Goal: Browse casually: Explore the website without a specific task or goal

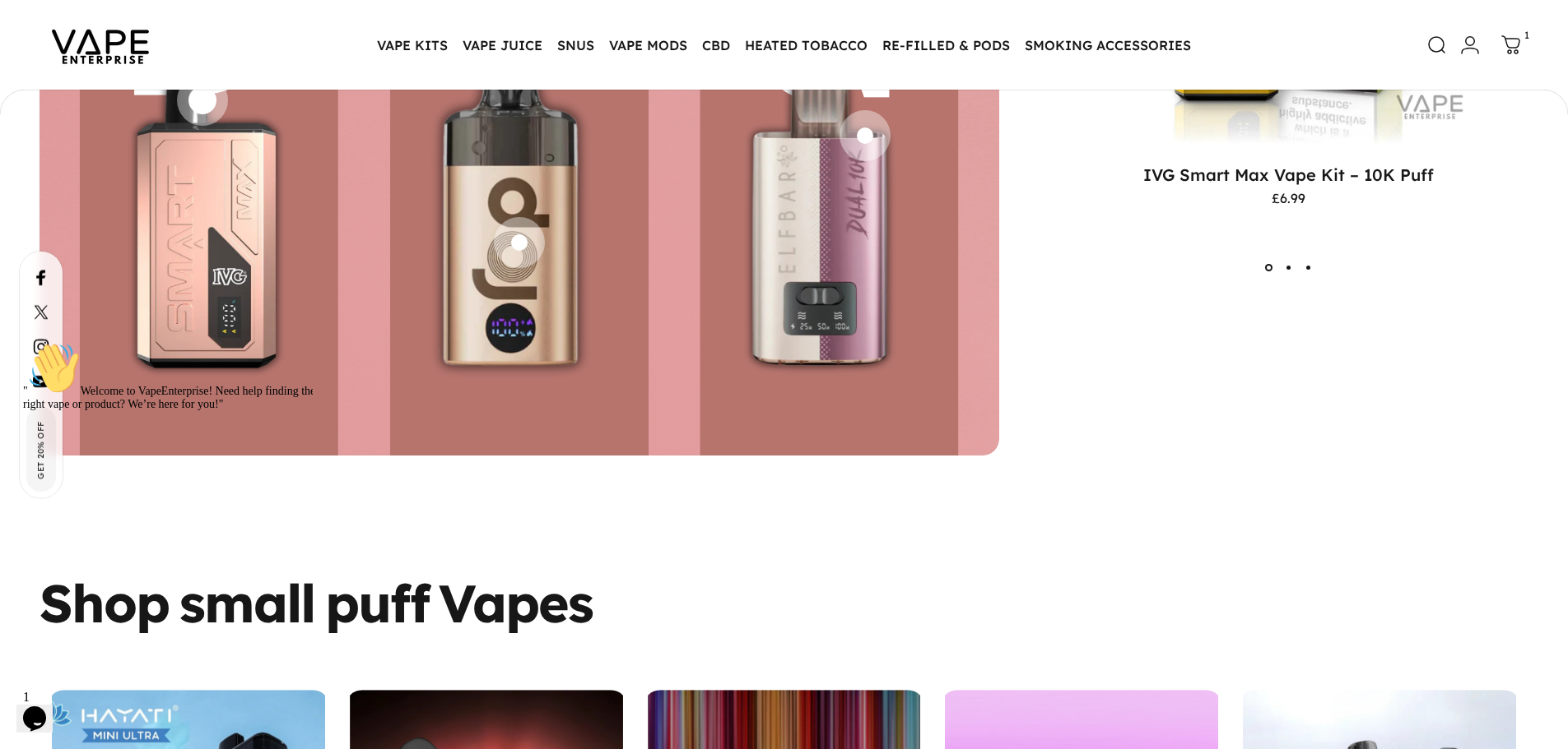
scroll to position [4348, 0]
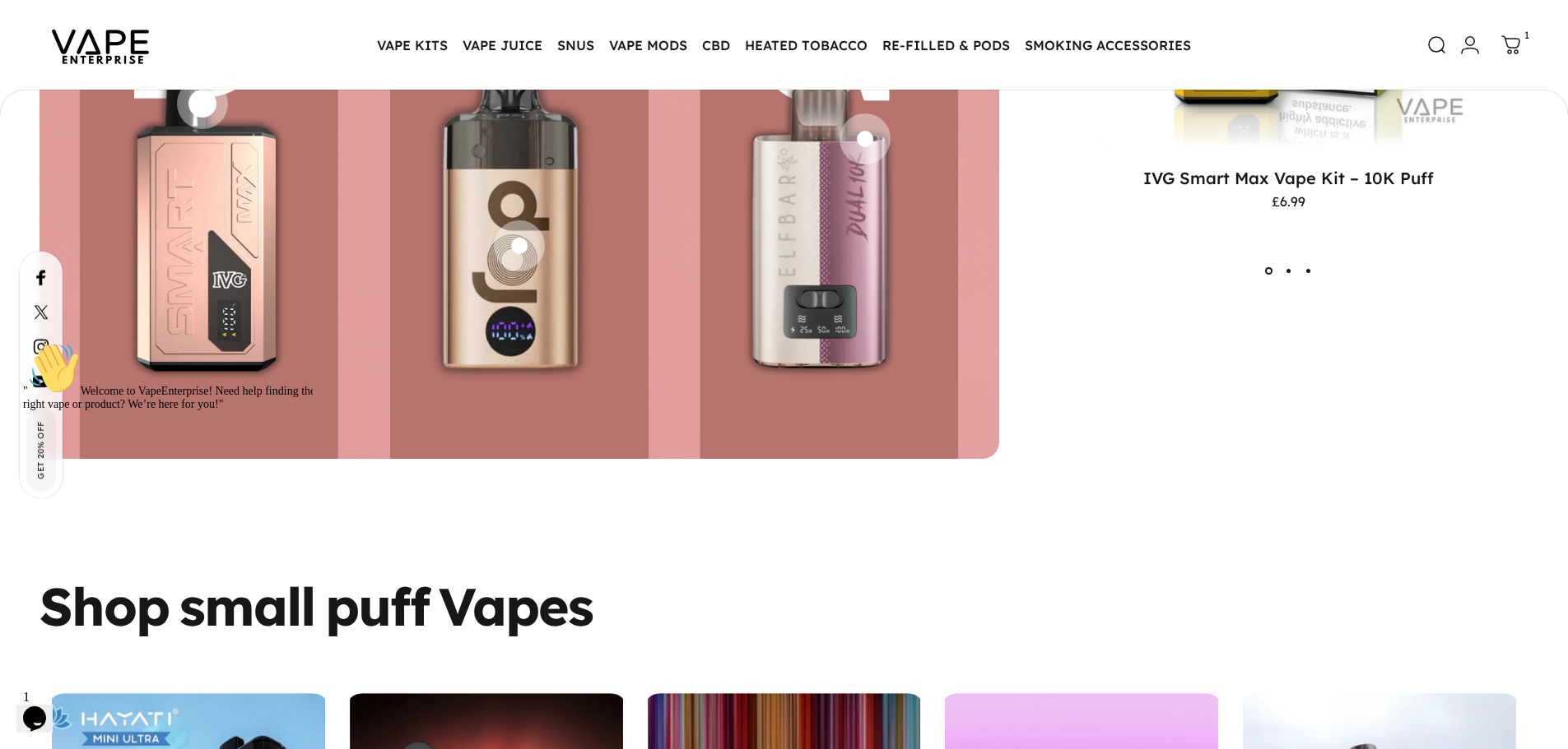
drag, startPoint x: 31, startPoint y: 547, endPoint x: 159, endPoint y: 866, distance: 343.7
click at [23, 342] on icon "Chat attention grabber" at bounding box center [23, 342] width 0 height 0
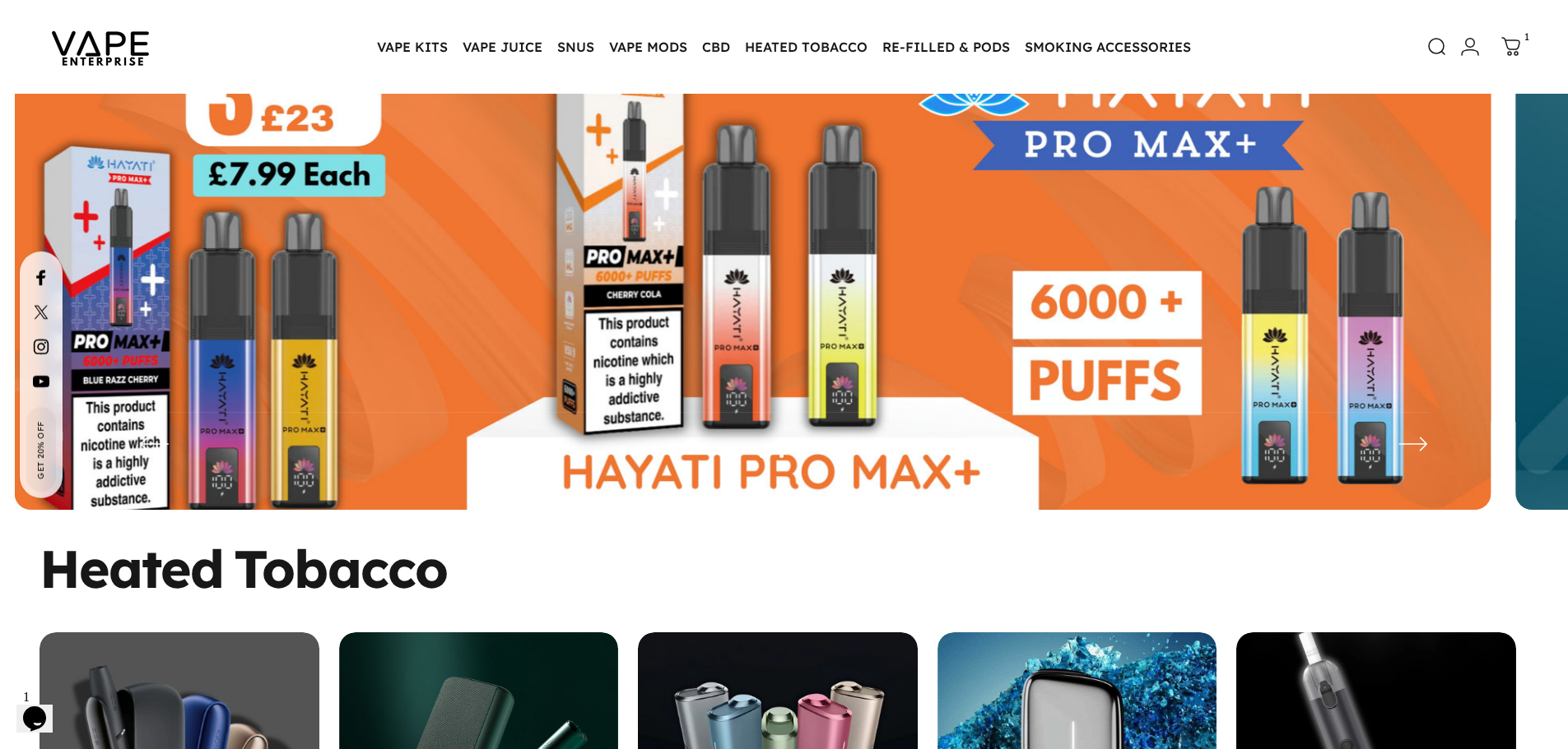
scroll to position [0, 0]
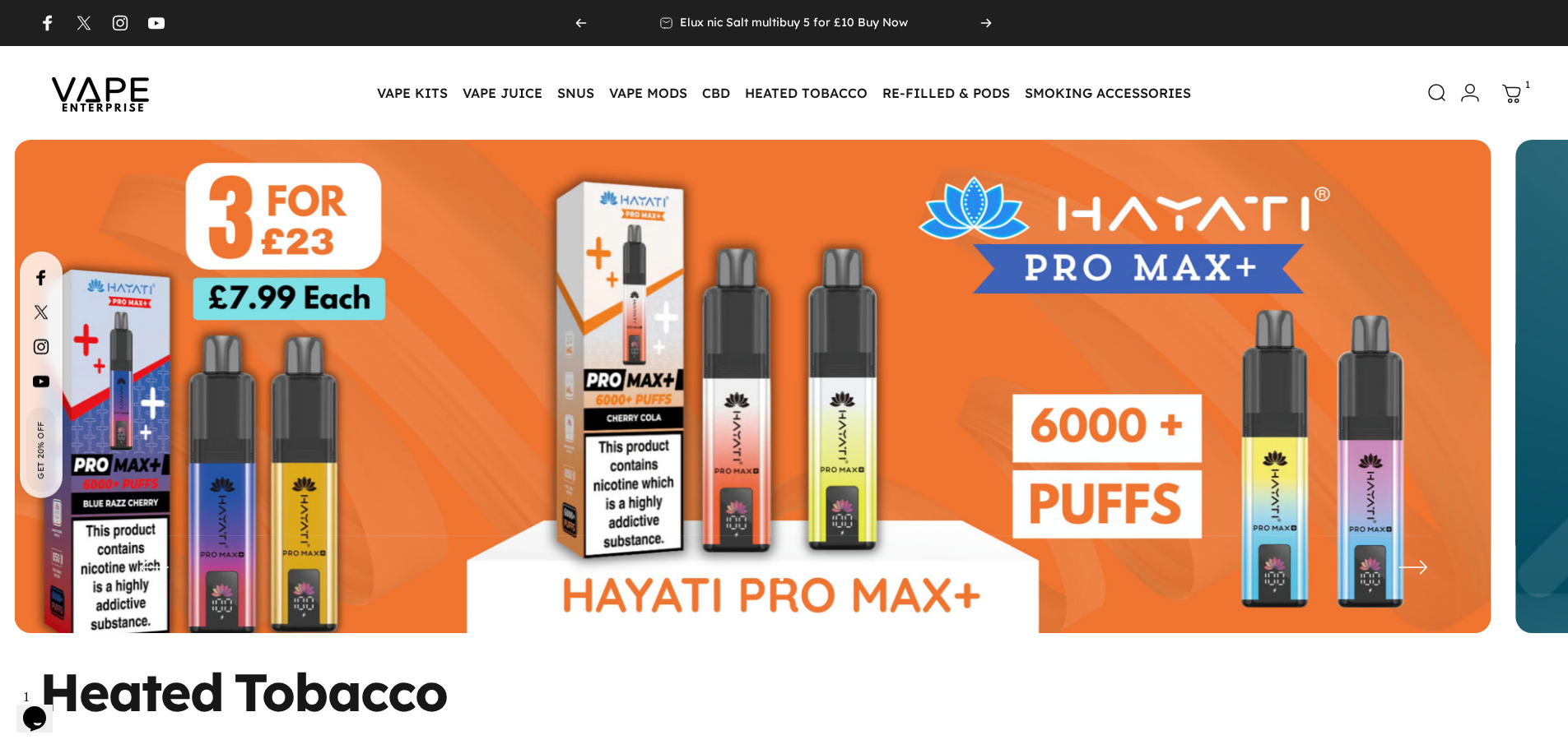
click at [1514, 98] on icon at bounding box center [1512, 94] width 20 height 20
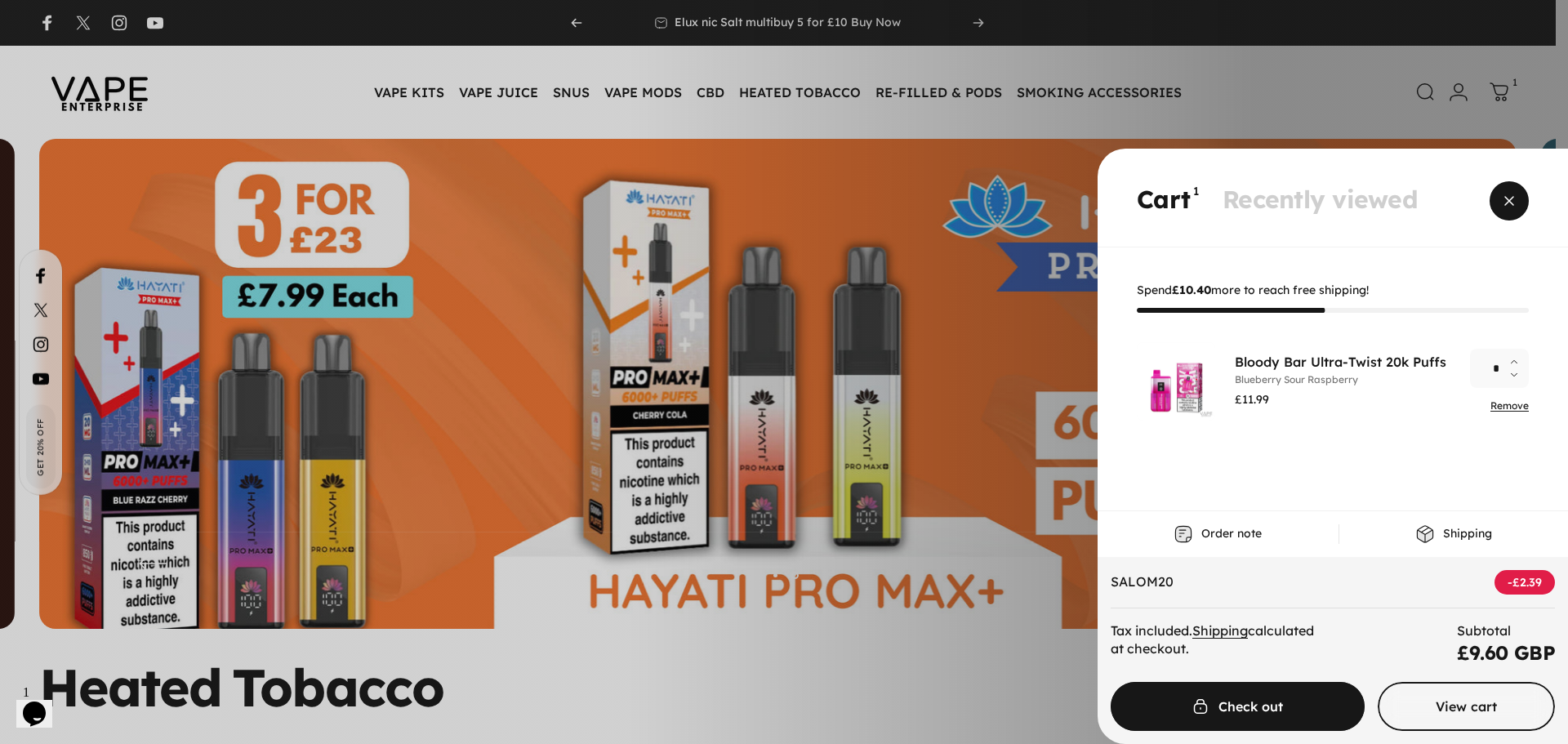
click at [1509, 206] on span "Close" at bounding box center [1508, 201] width 59 height 78
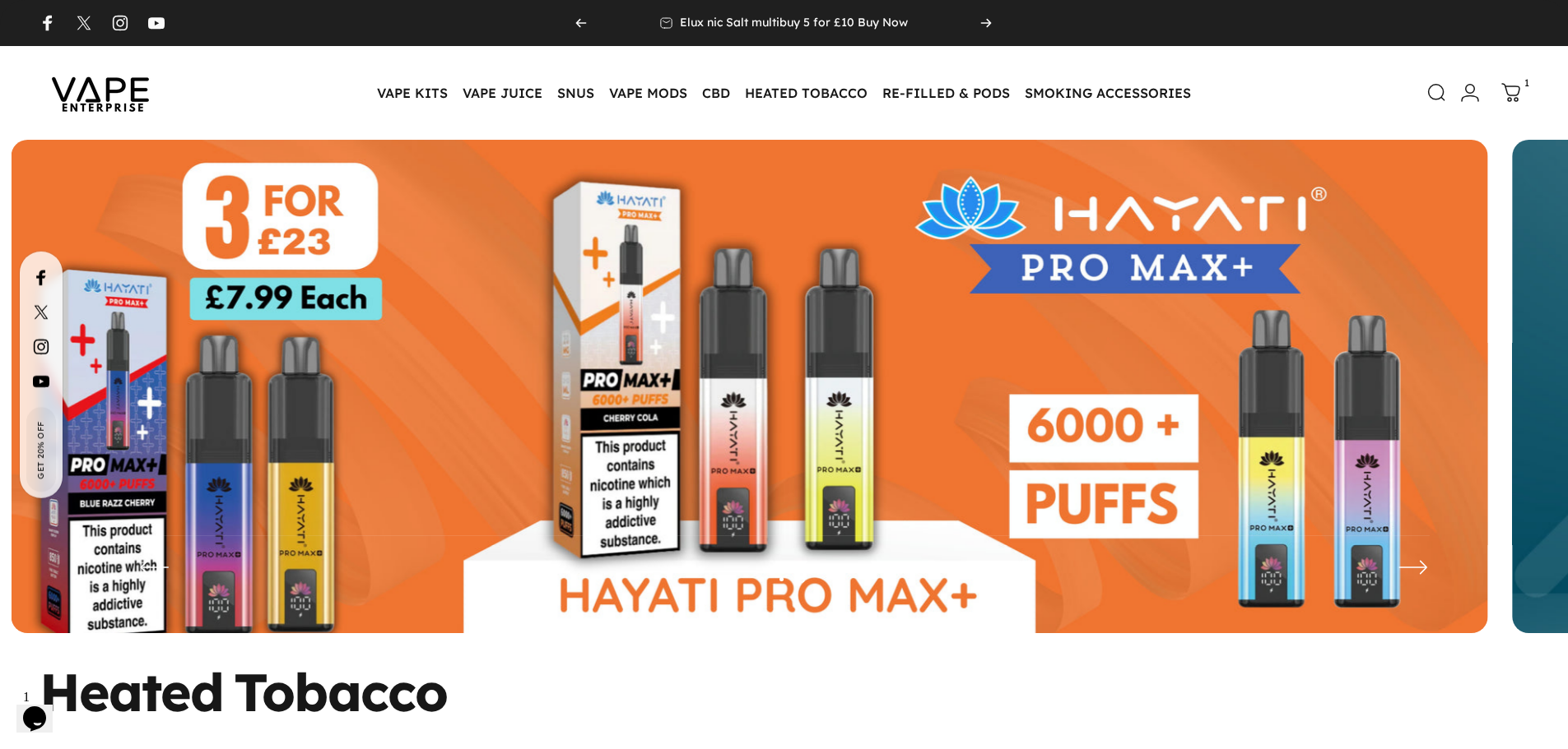
click at [521, 428] on img at bounding box center [749, 398] width 1476 height 518
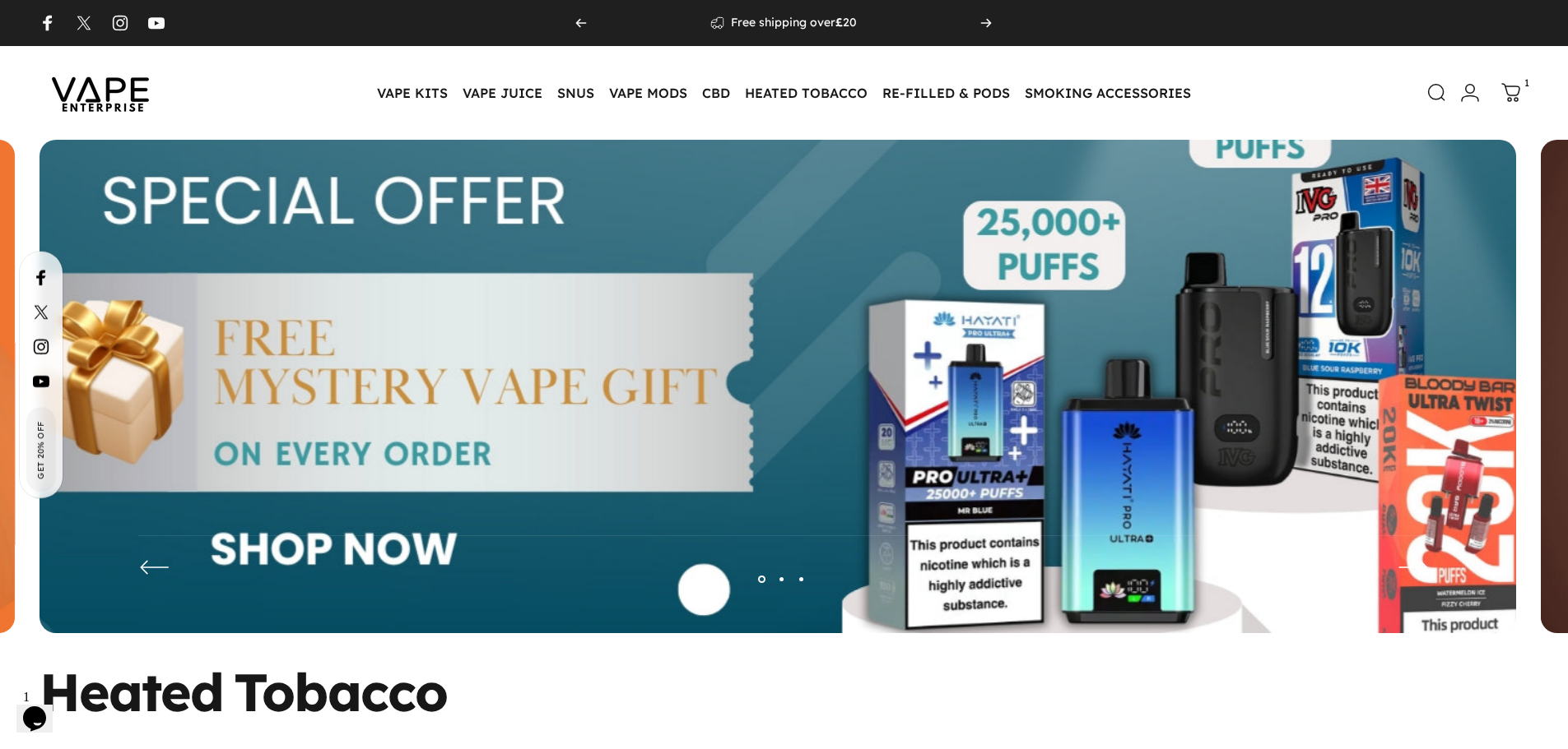
click at [541, 377] on img at bounding box center [777, 399] width 1919 height 674
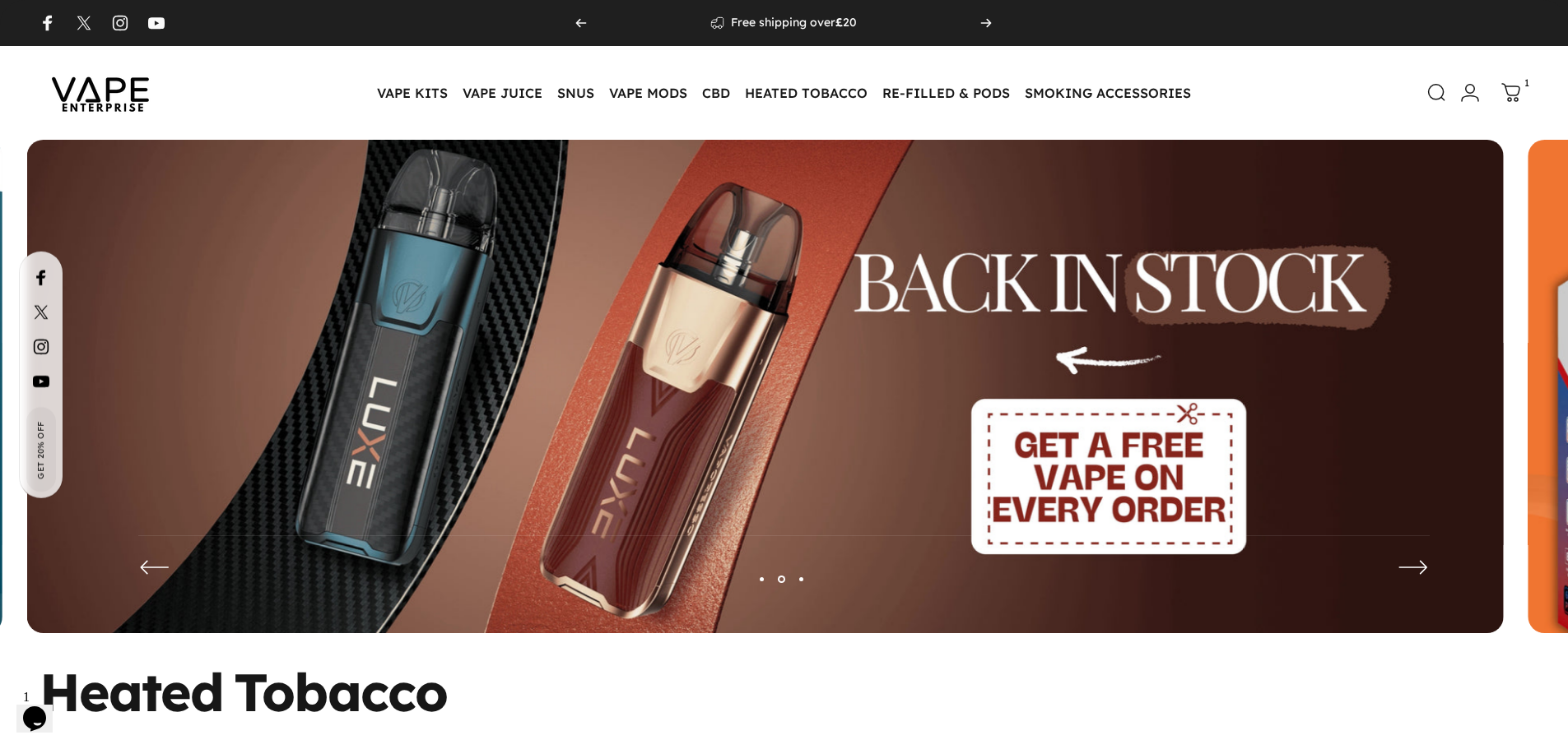
click at [538, 380] on img at bounding box center [765, 398] width 1476 height 518
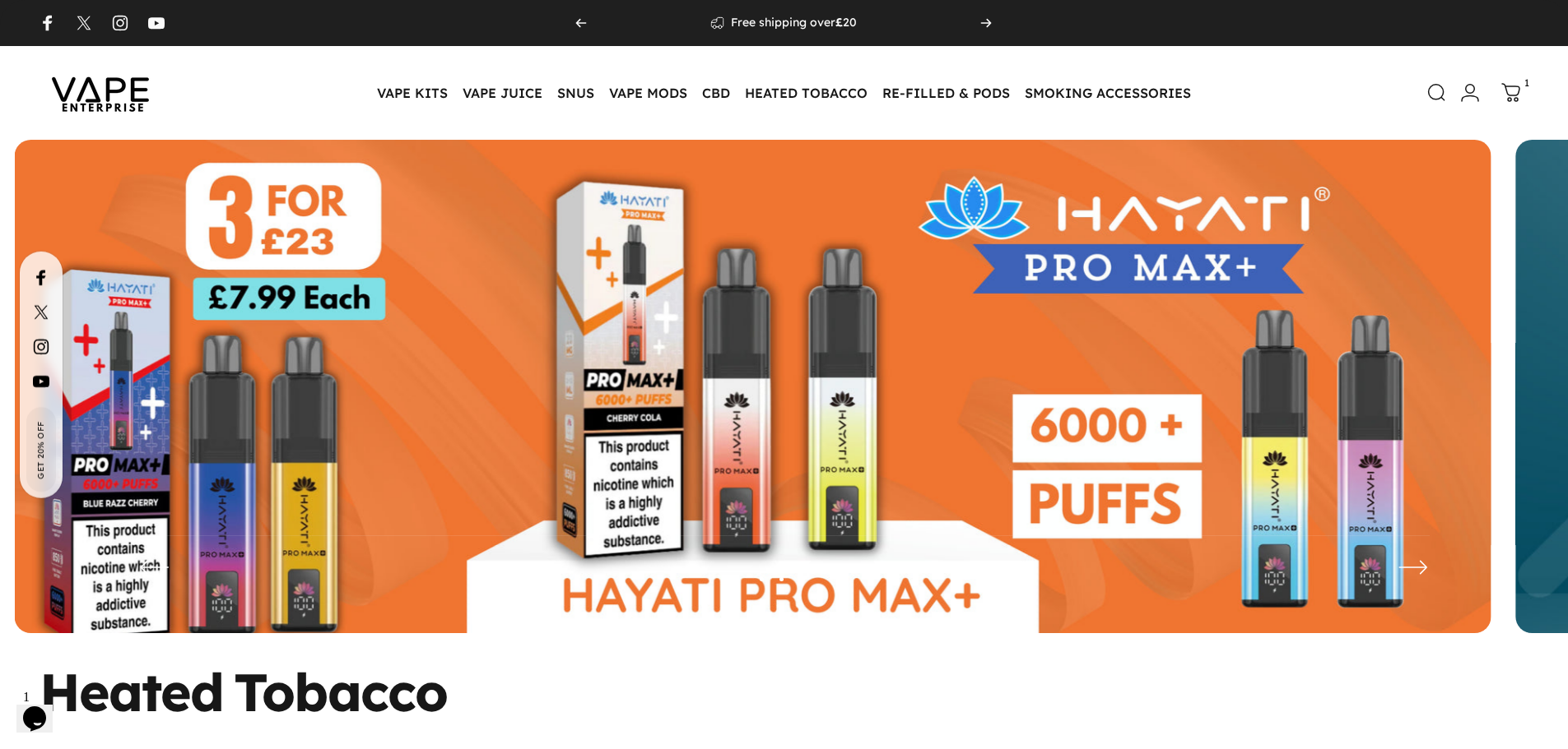
click at [614, 426] on img at bounding box center [753, 398] width 1476 height 518
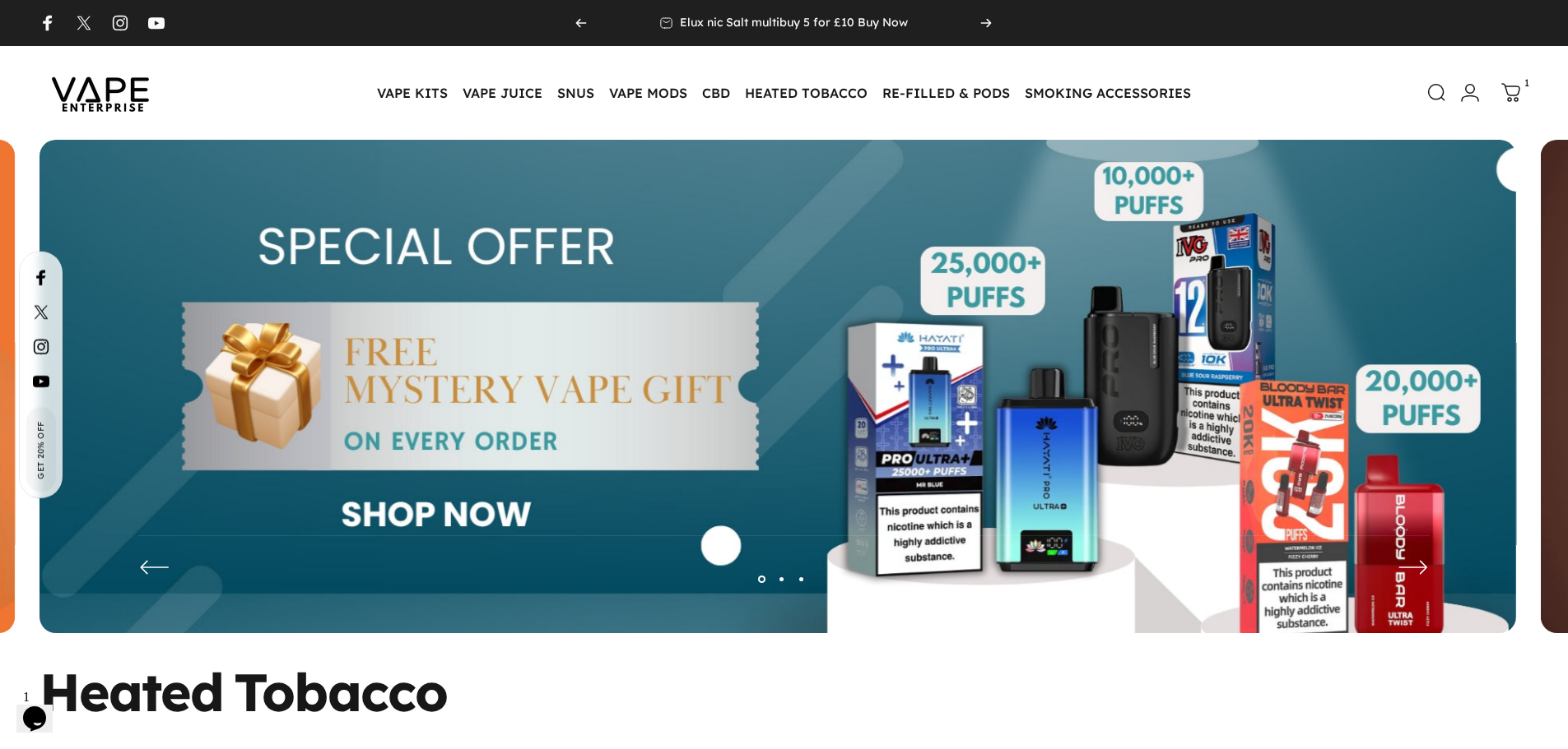
click at [468, 442] on img at bounding box center [777, 398] width 1476 height 518
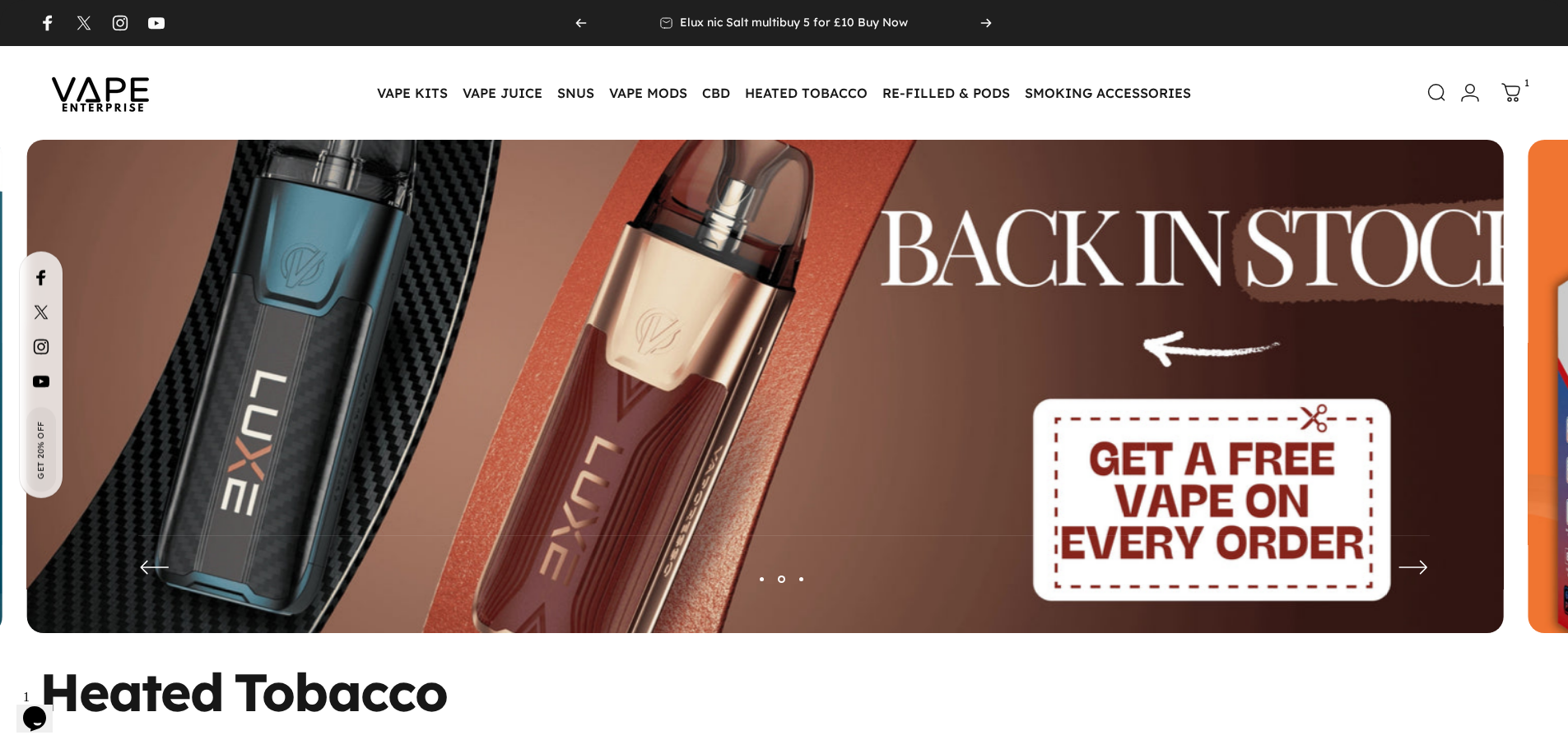
click at [413, 407] on img at bounding box center [765, 399] width 1919 height 674
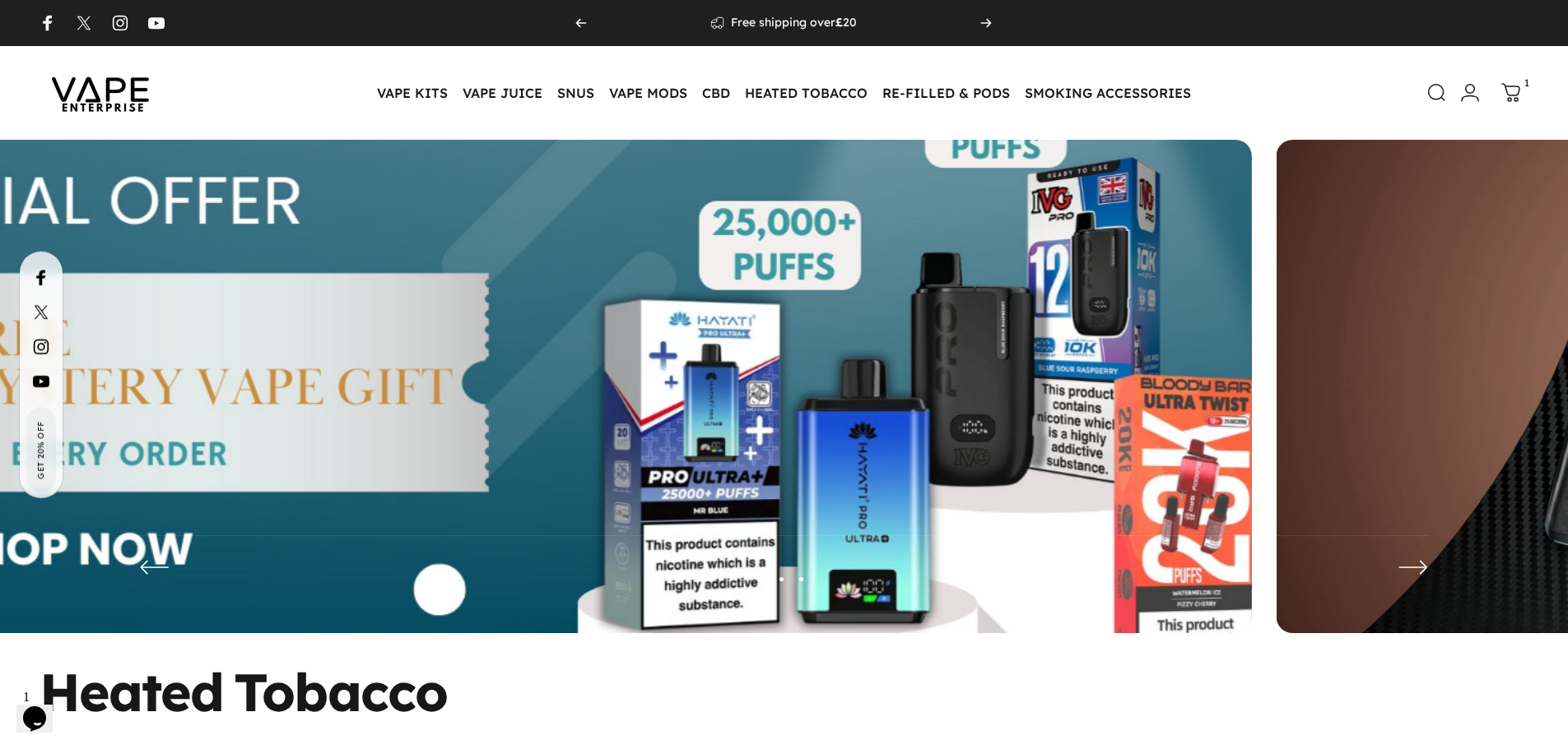
click at [350, 437] on img at bounding box center [513, 399] width 1919 height 674
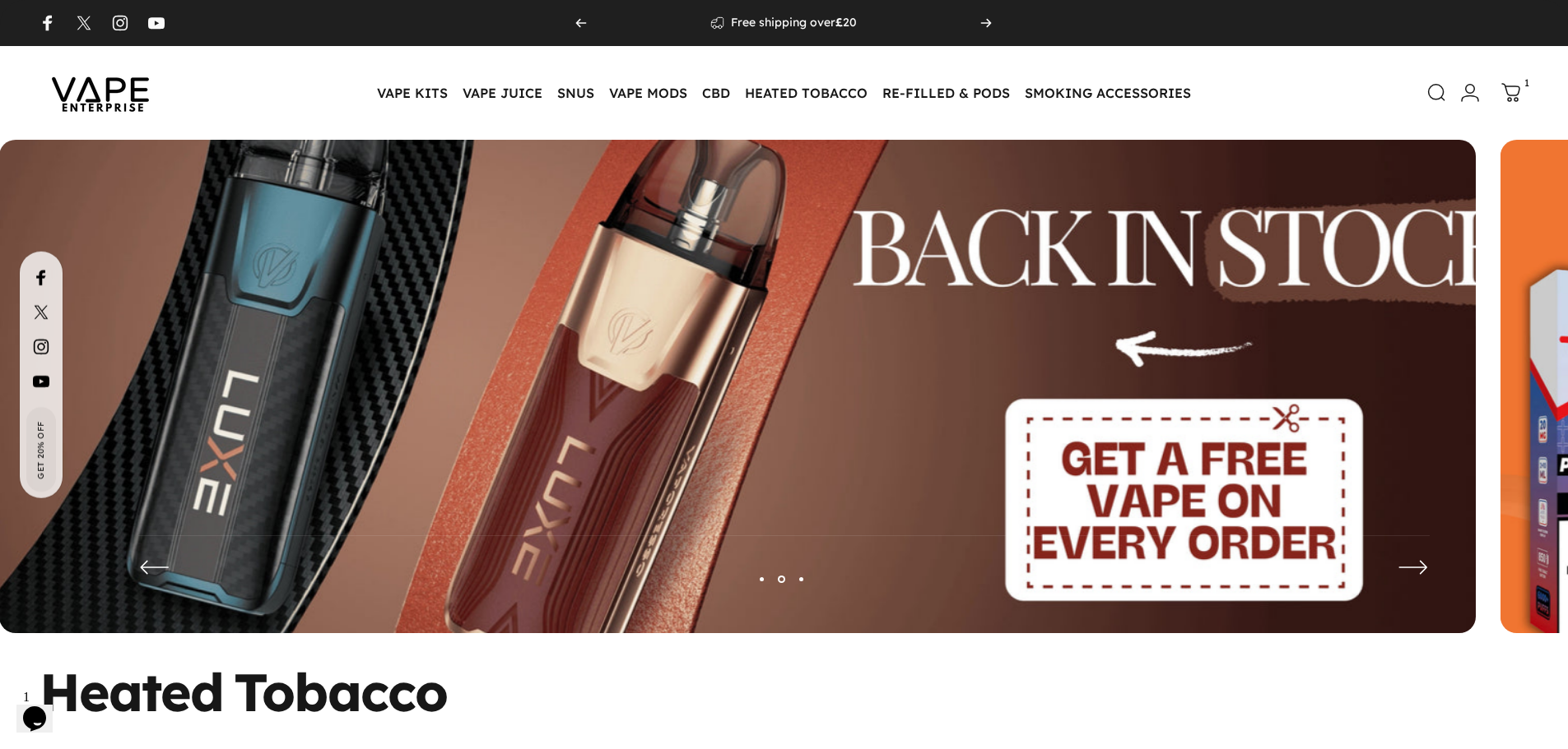
click at [367, 368] on img at bounding box center [737, 399] width 1919 height 674
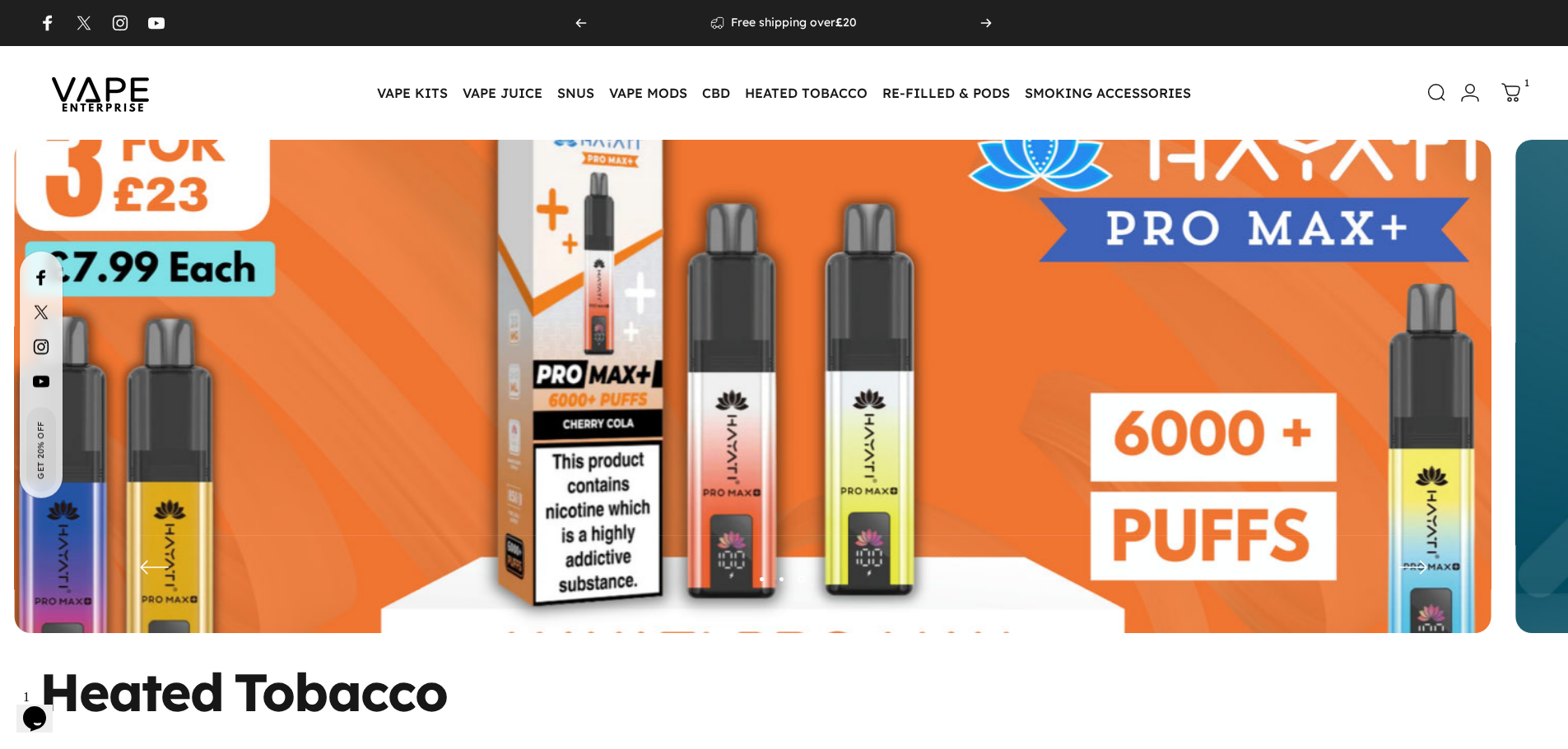
click at [1024, 399] on img at bounding box center [752, 399] width 1919 height 674
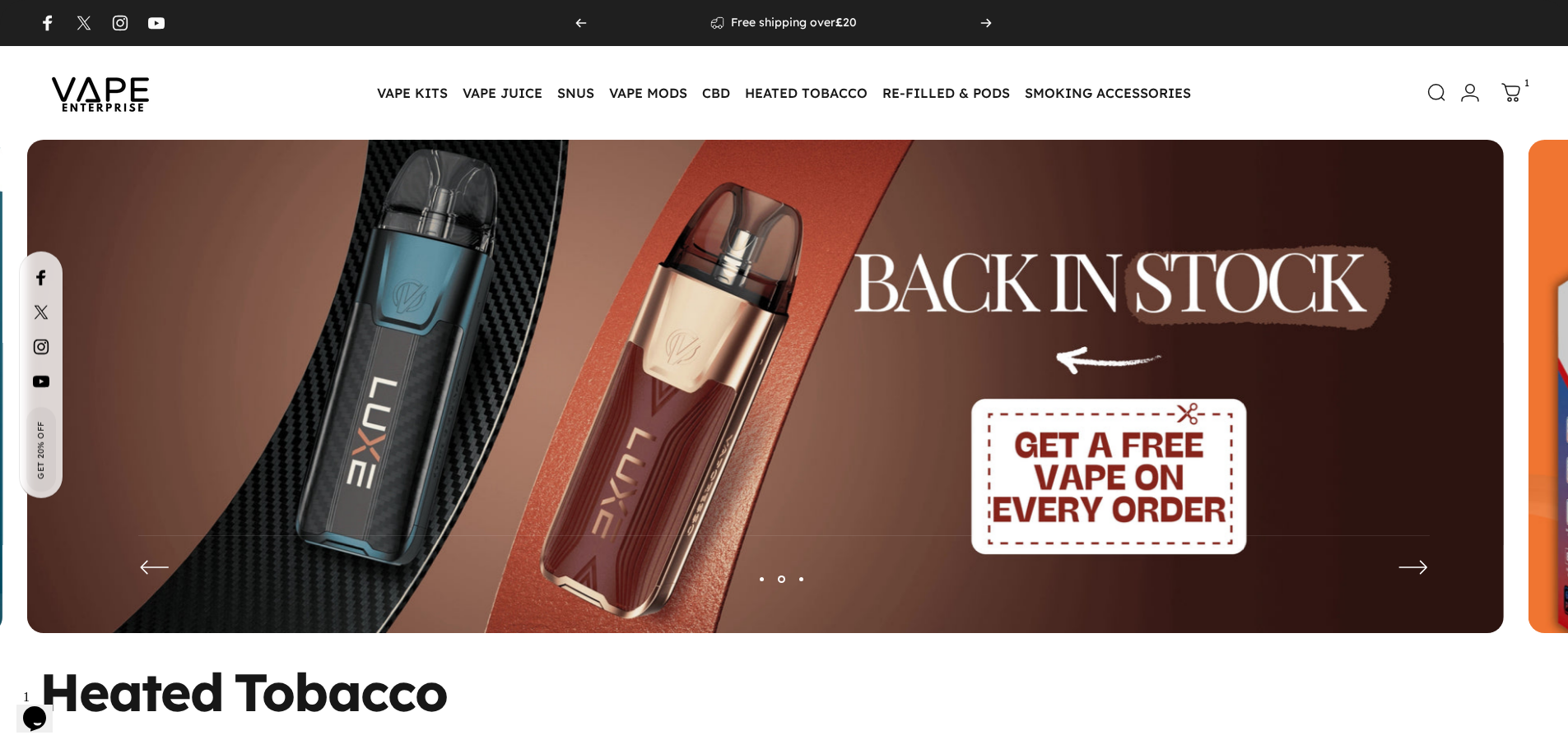
click at [549, 521] on img at bounding box center [765, 398] width 1476 height 518
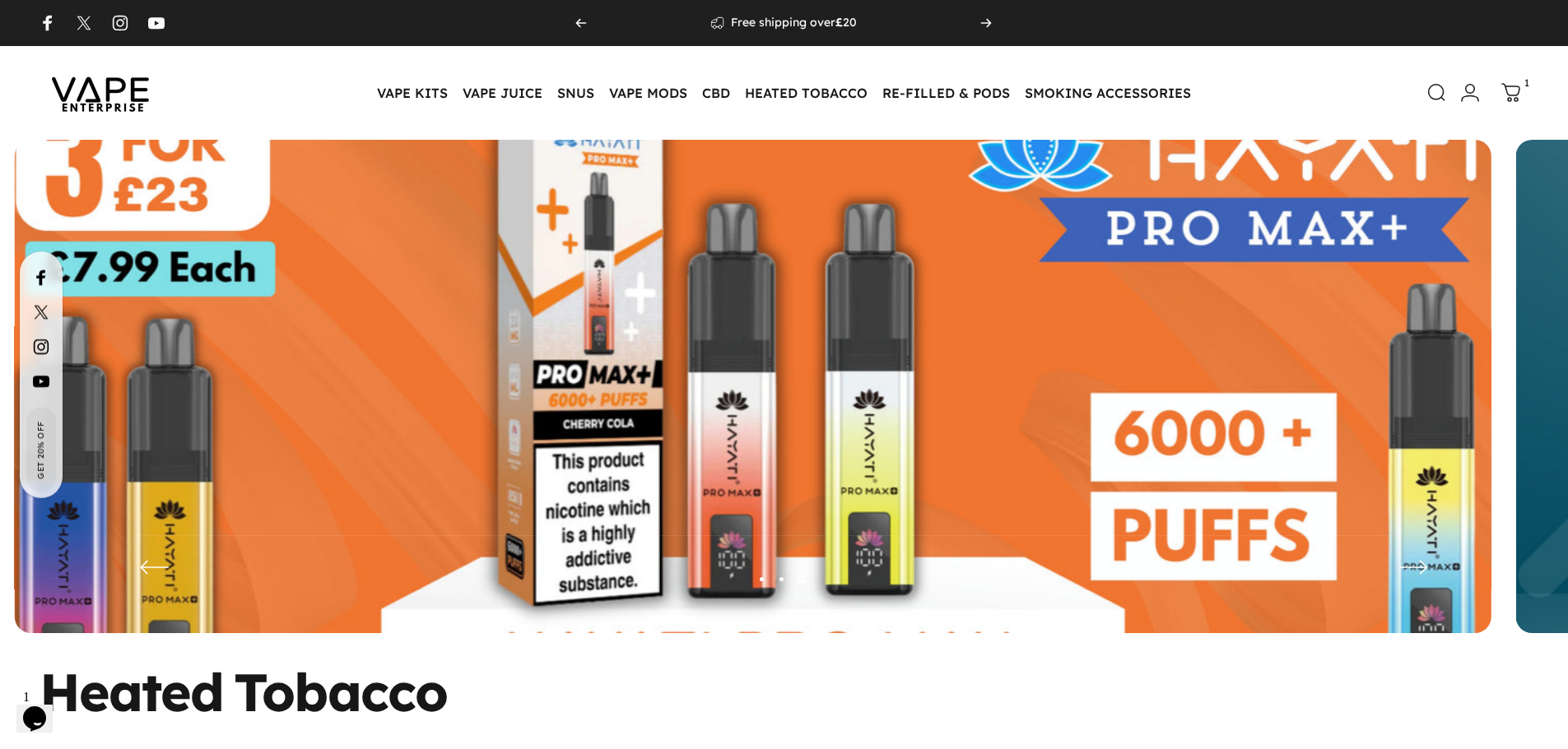
click at [520, 442] on img at bounding box center [753, 399] width 1919 height 674
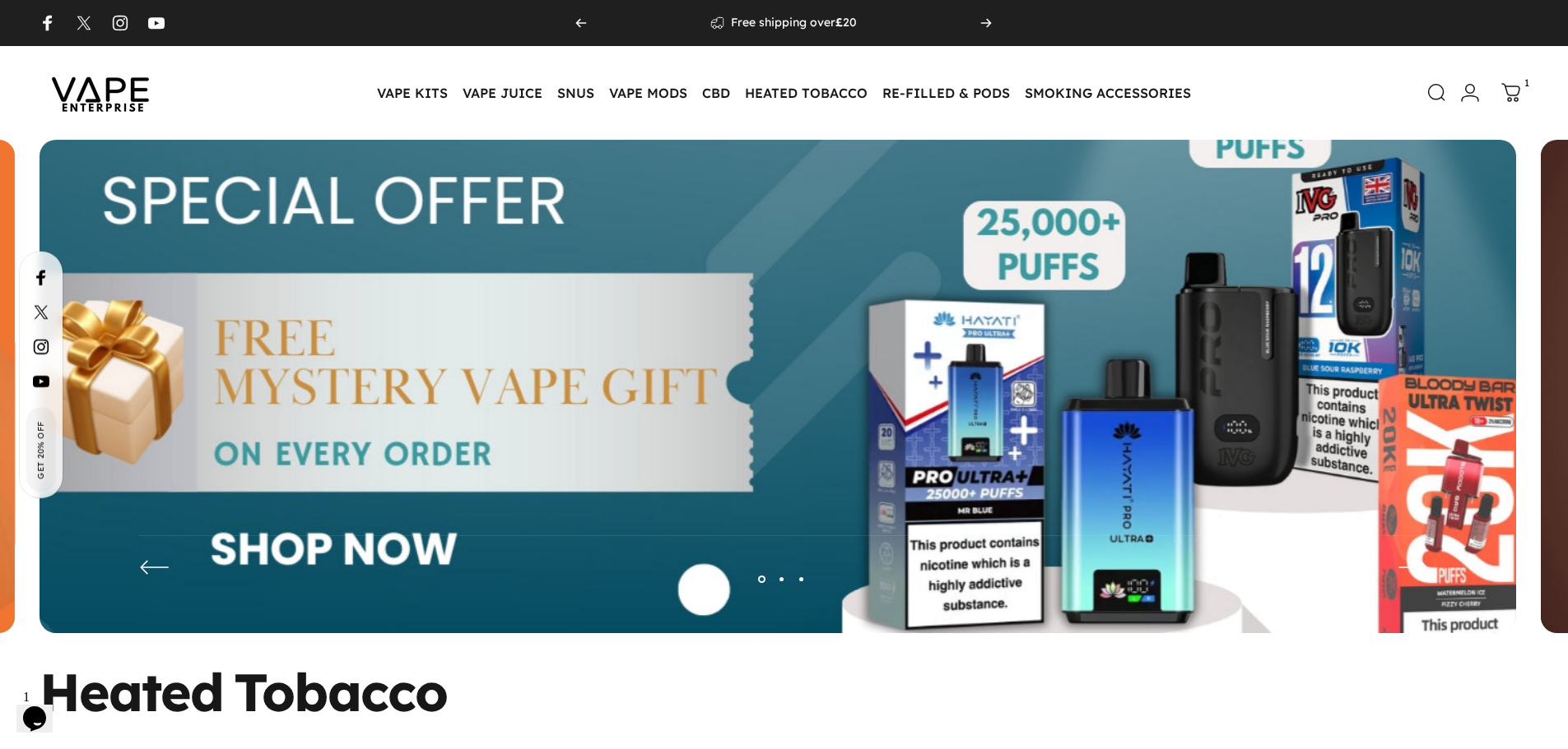
click at [641, 410] on img at bounding box center [777, 399] width 1919 height 674
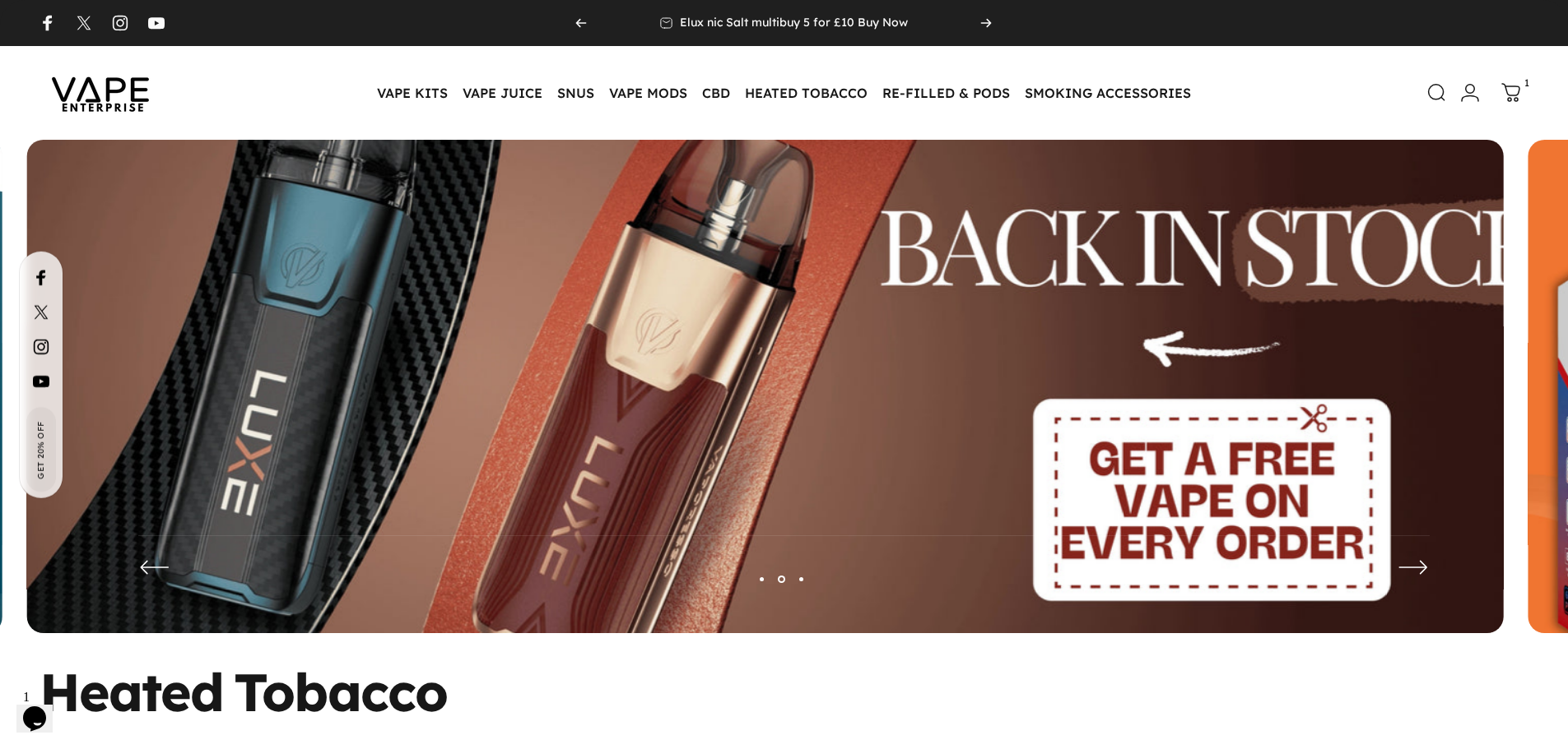
click at [665, 460] on img at bounding box center [765, 399] width 1919 height 674
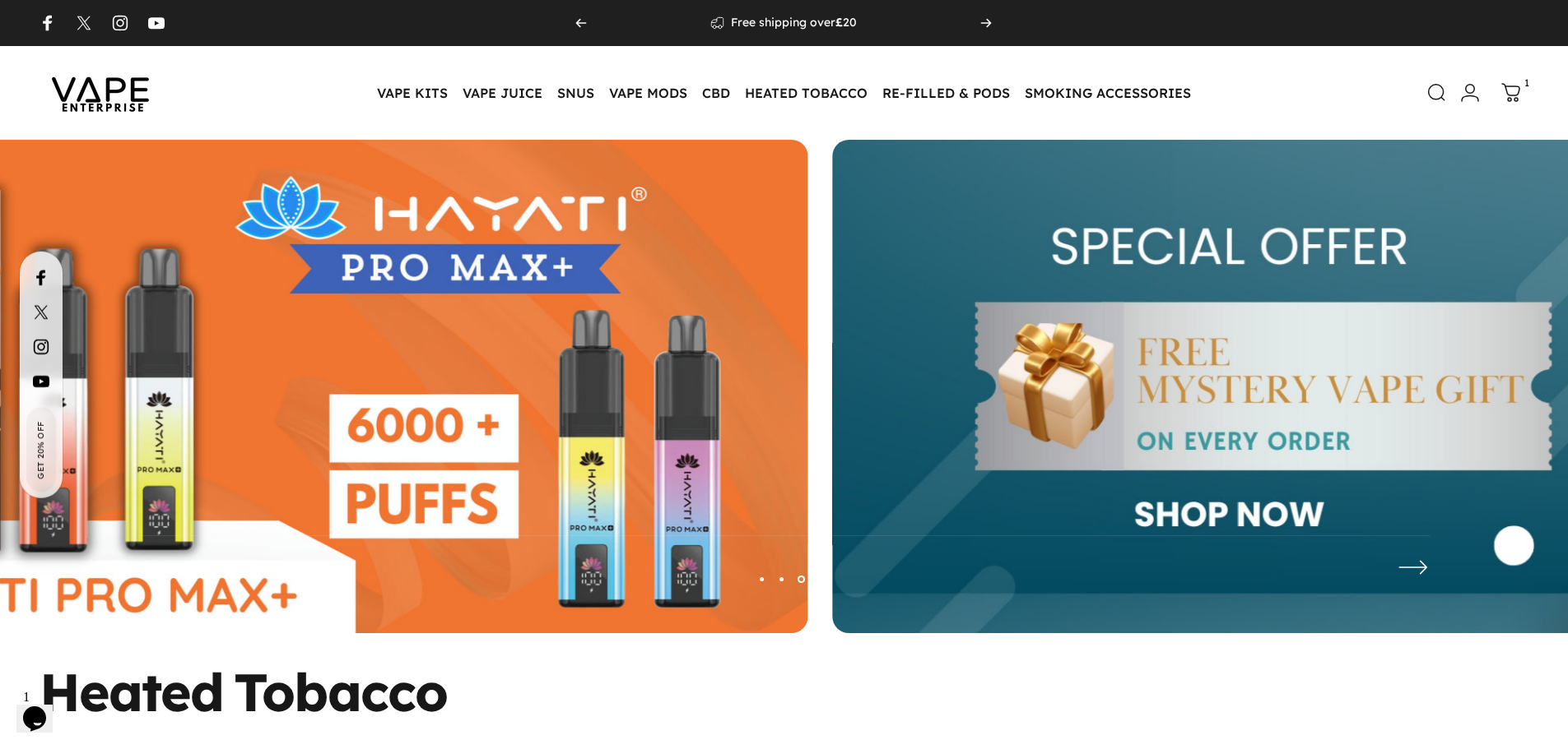
click at [287, 288] on img at bounding box center [69, 398] width 1476 height 518
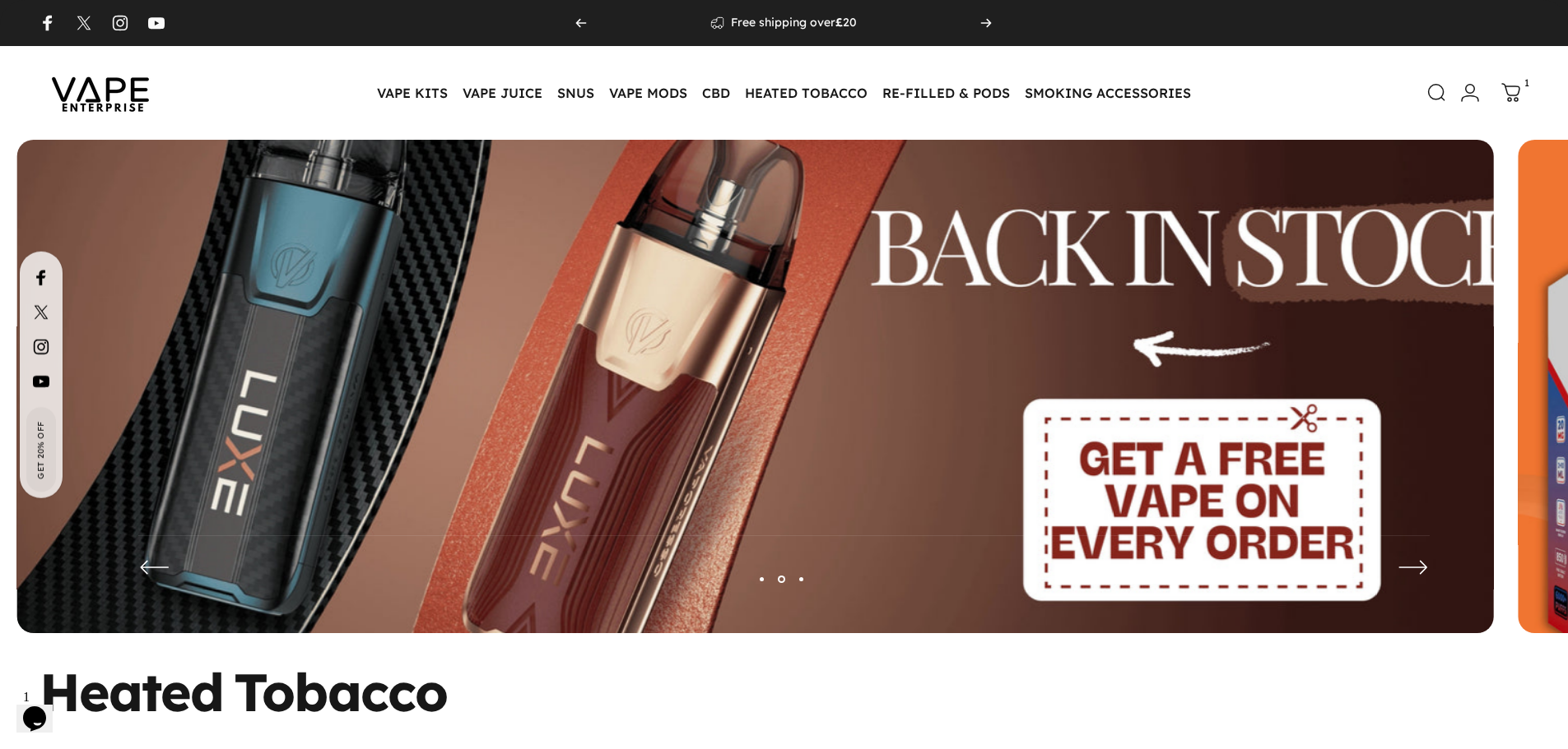
click at [462, 277] on img at bounding box center [755, 399] width 1919 height 674
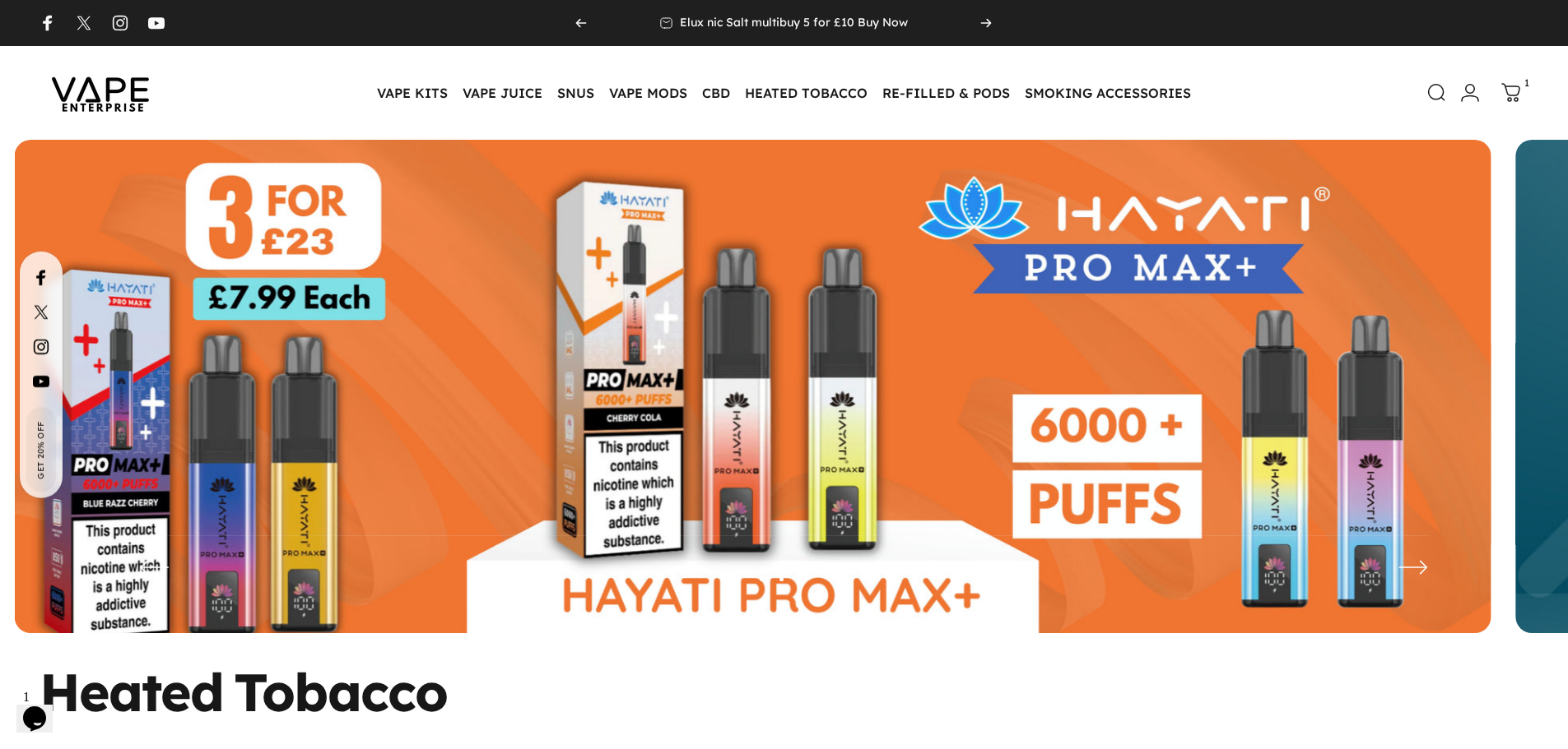
click at [312, 502] on img at bounding box center [753, 398] width 1476 height 518
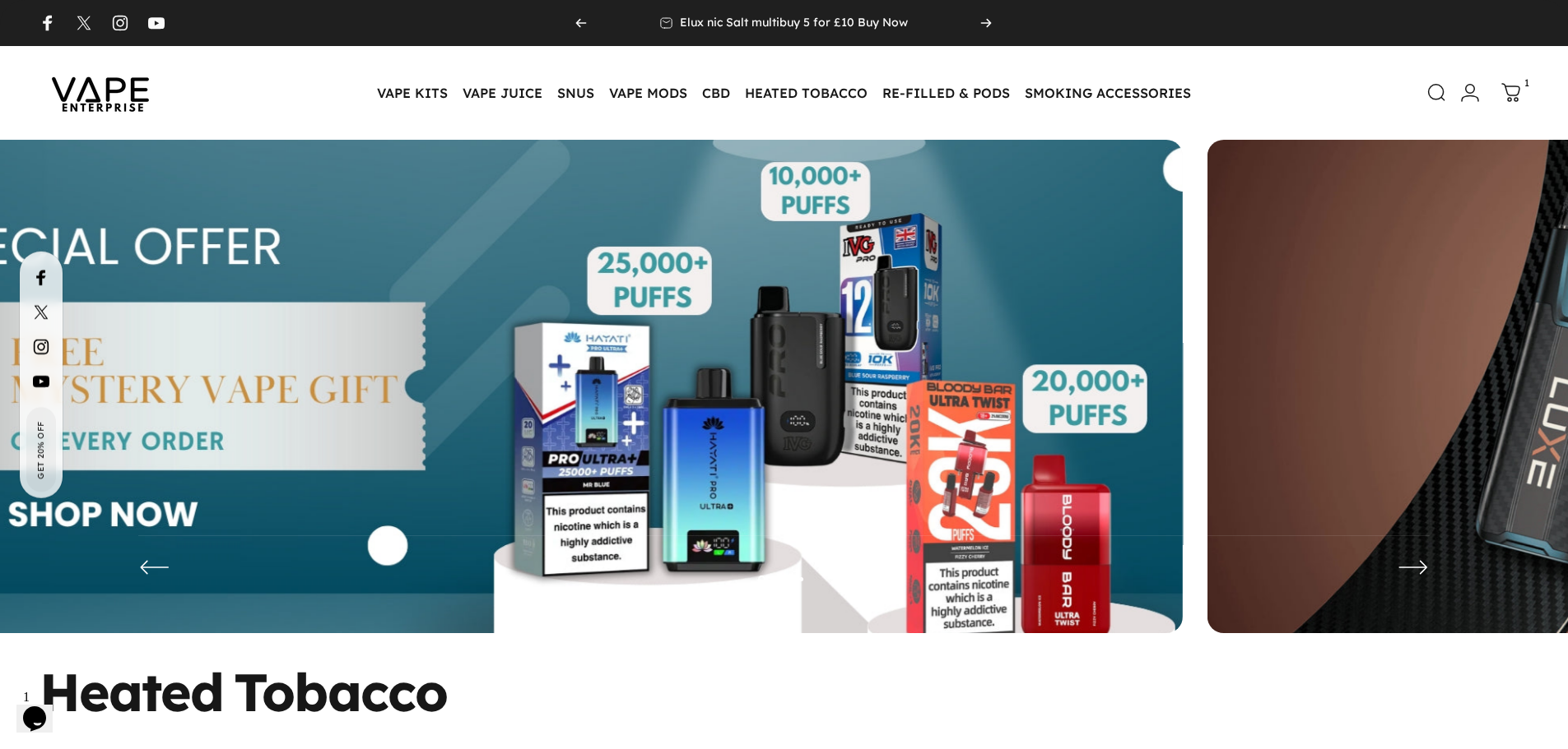
click at [426, 395] on img at bounding box center [445, 398] width 1476 height 518
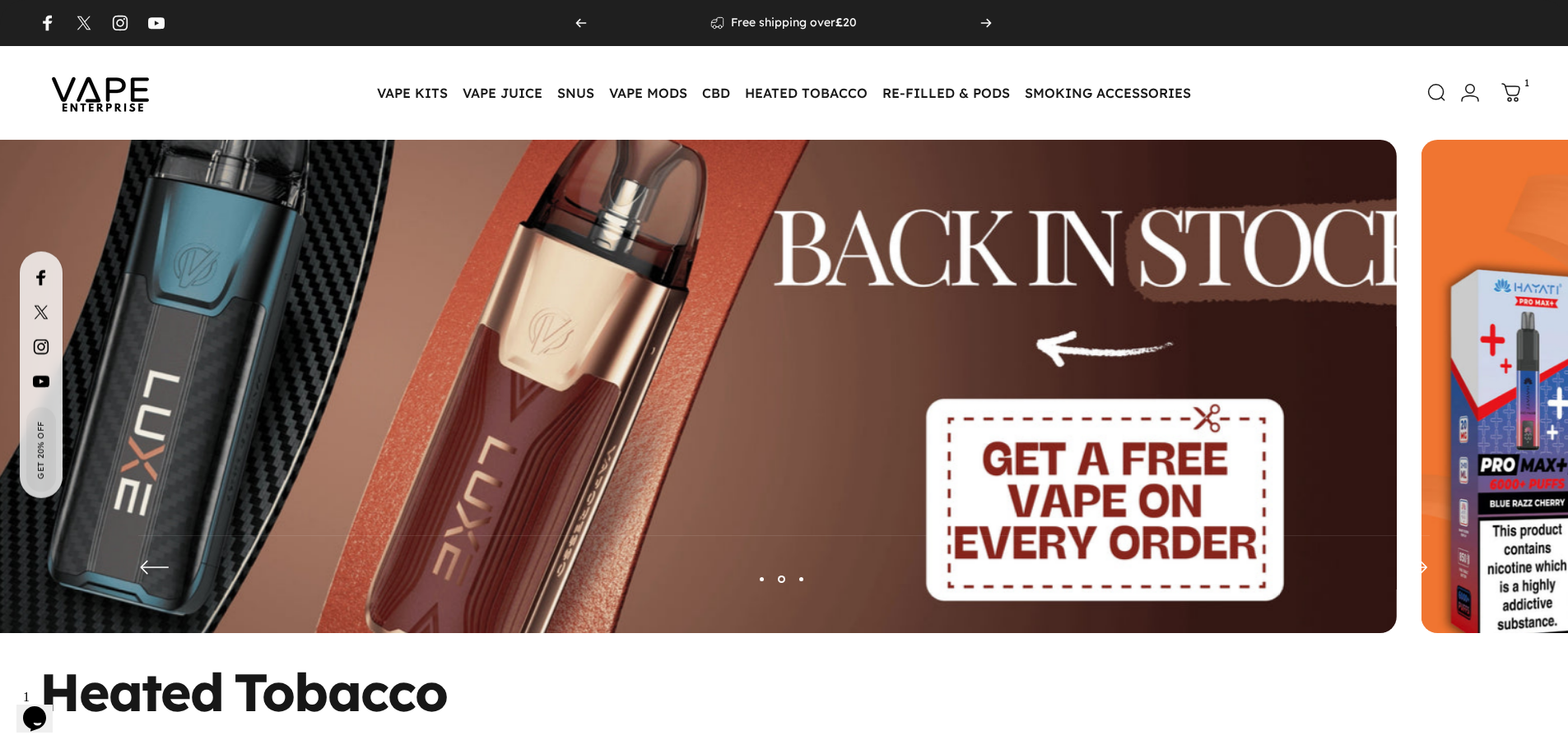
click at [627, 313] on img at bounding box center [658, 399] width 1919 height 674
